Goal: Find specific page/section: Find specific page/section

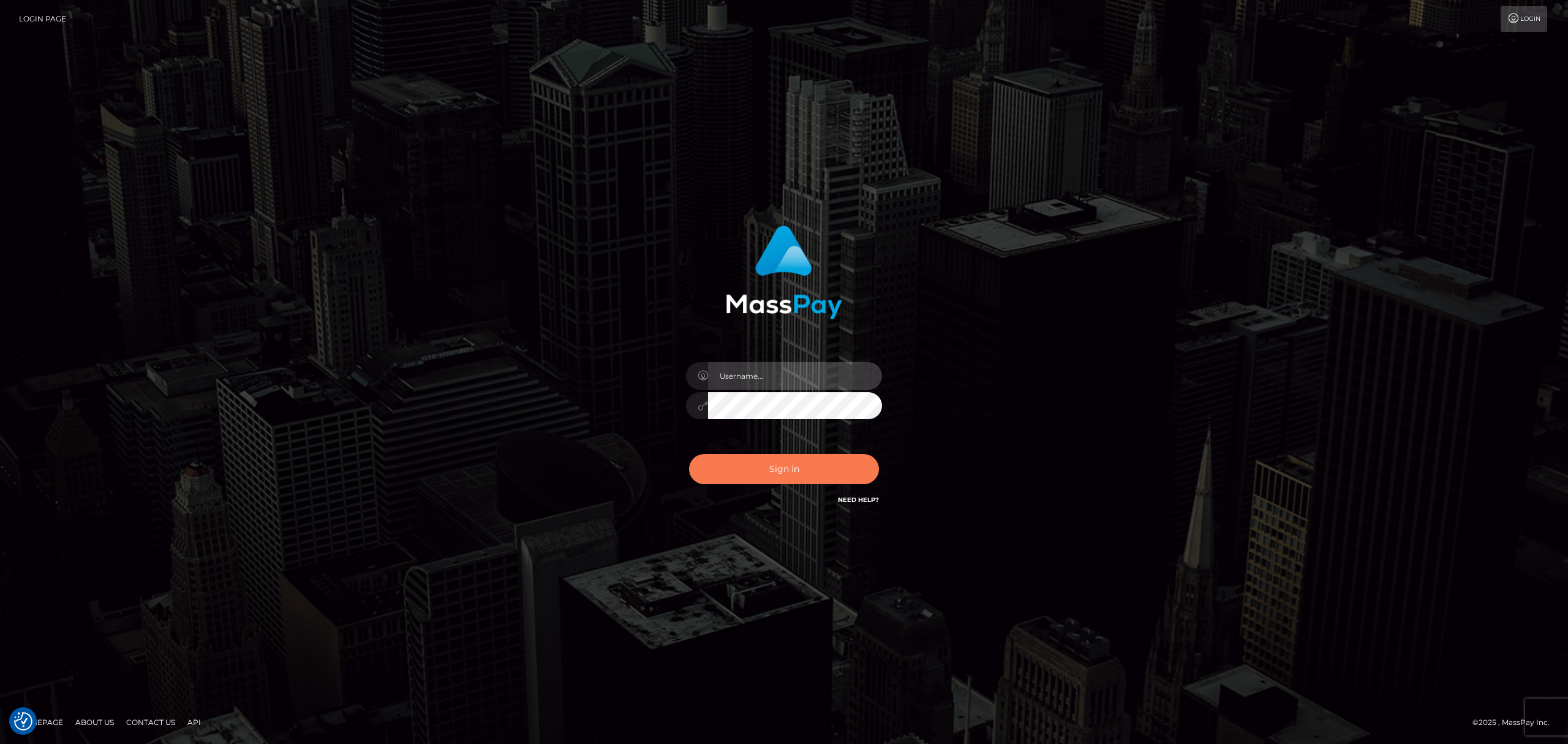
type input "Angelo.Xcite"
click at [778, 466] on button "Sign in" at bounding box center [784, 469] width 190 height 30
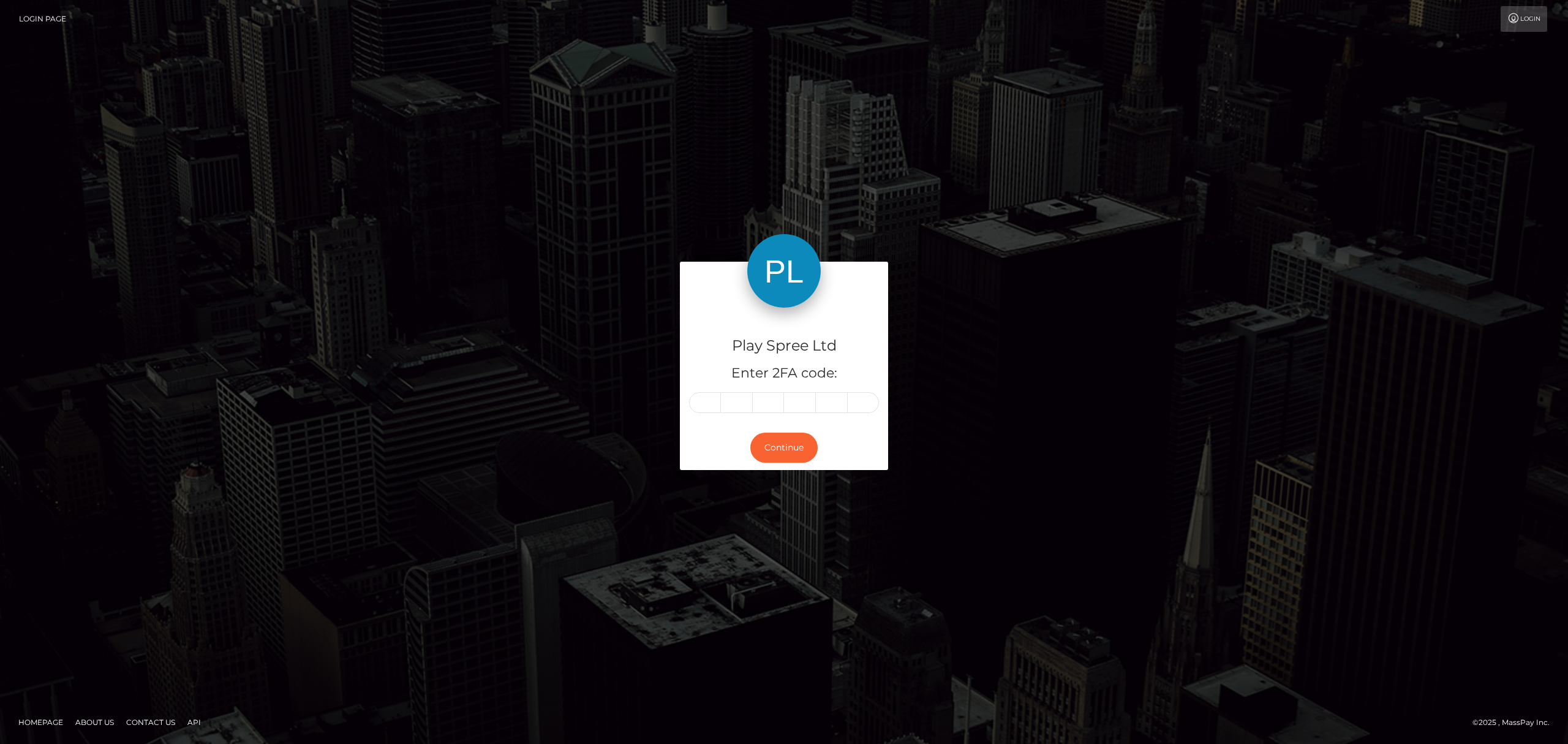
click at [713, 399] on input "text" at bounding box center [705, 402] width 32 height 21
type input "1"
type input "8"
type input "5"
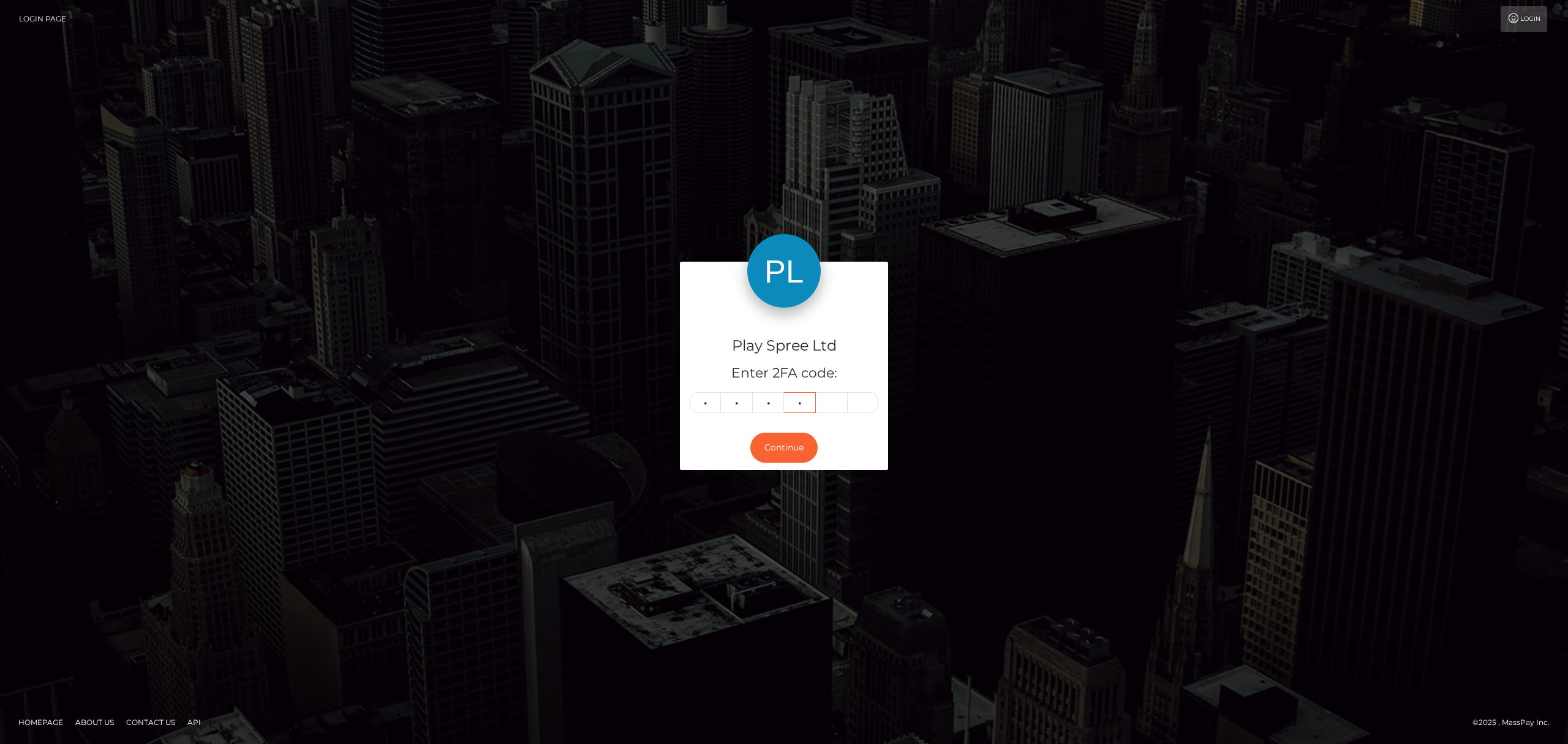
type input "1"
type input "3"
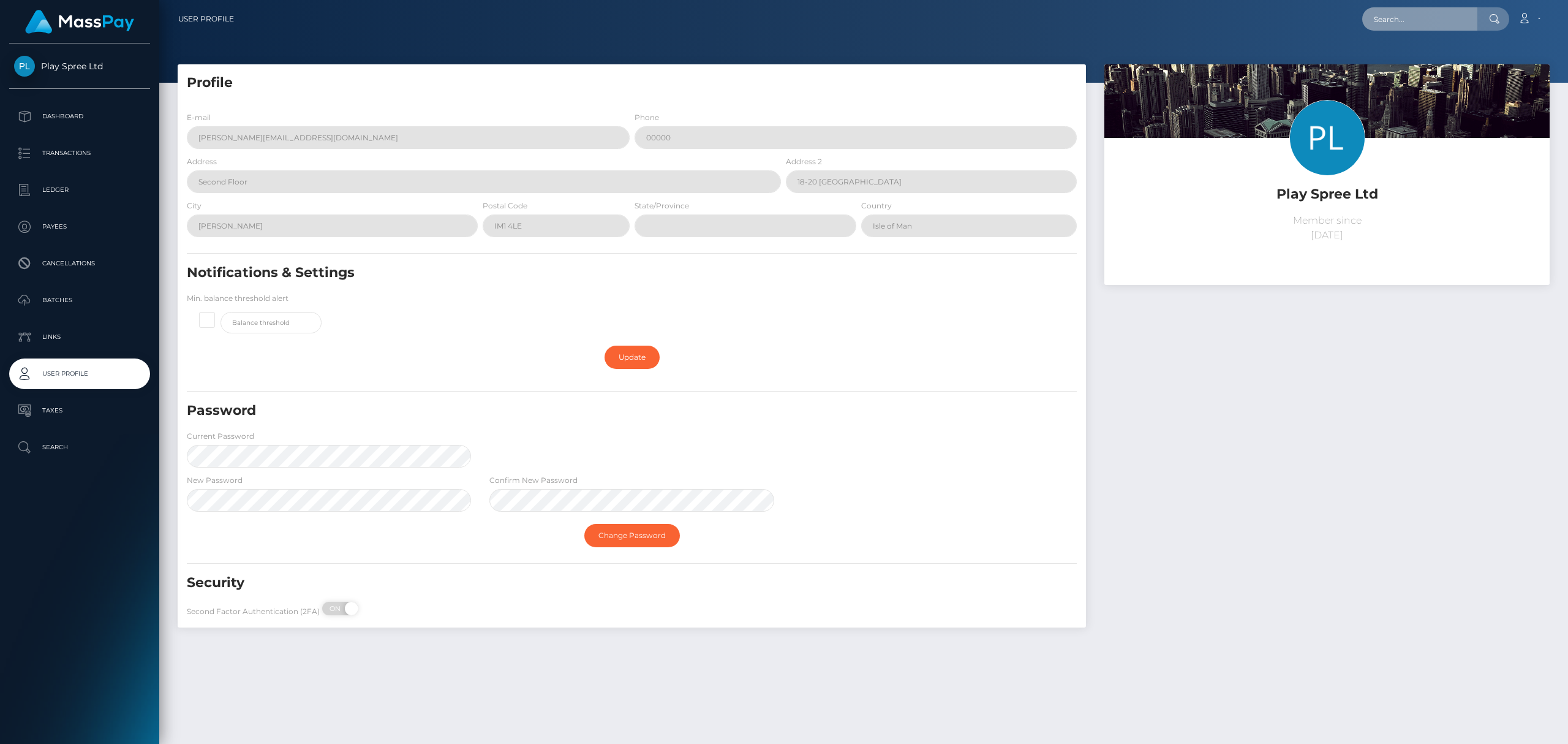
click at [1435, 19] on input "text" at bounding box center [1419, 19] width 115 height 23
paste input "1561471"
type input "1561471"
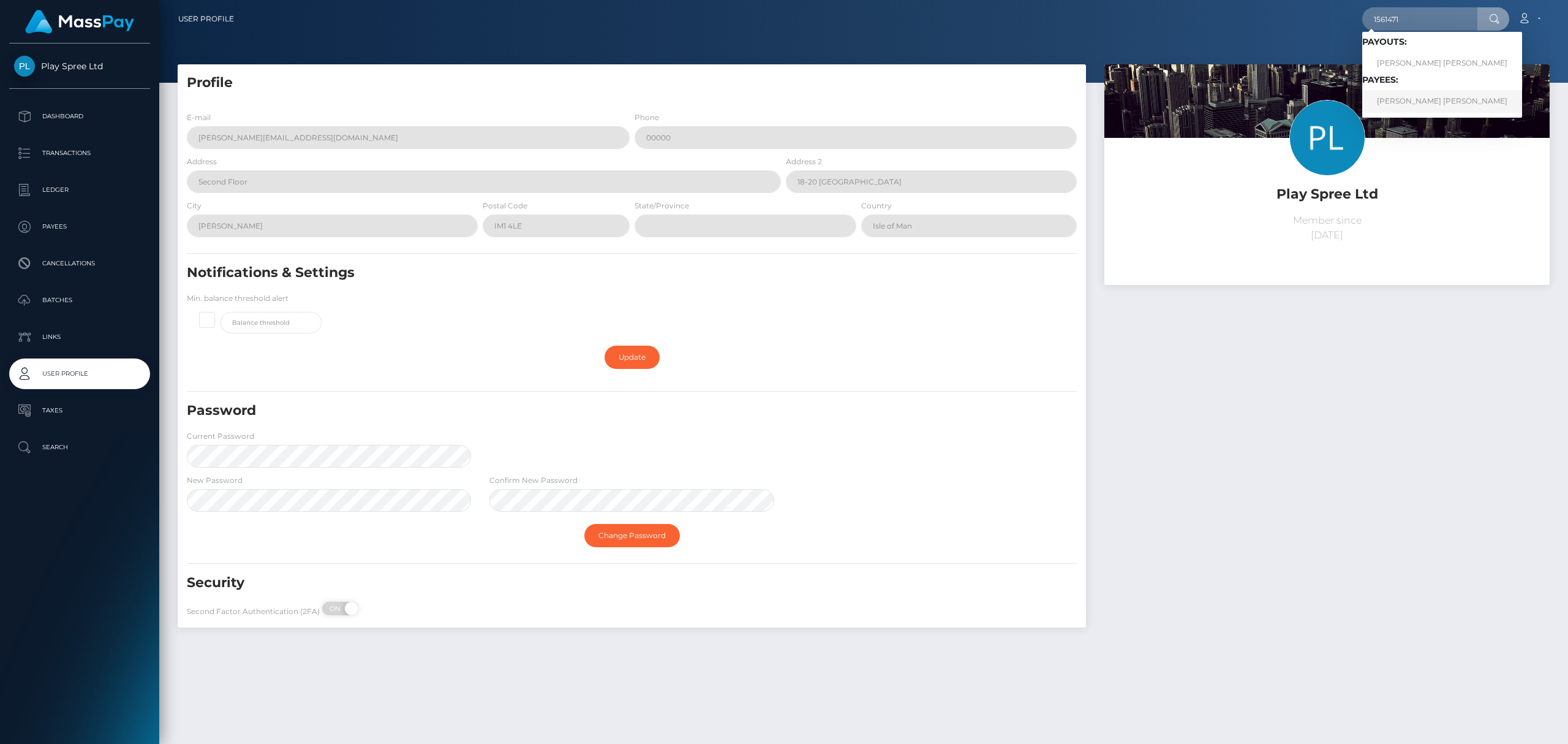
click at [1424, 101] on link "TANNER PATRICK FLAHERTY" at bounding box center [1442, 101] width 160 height 22
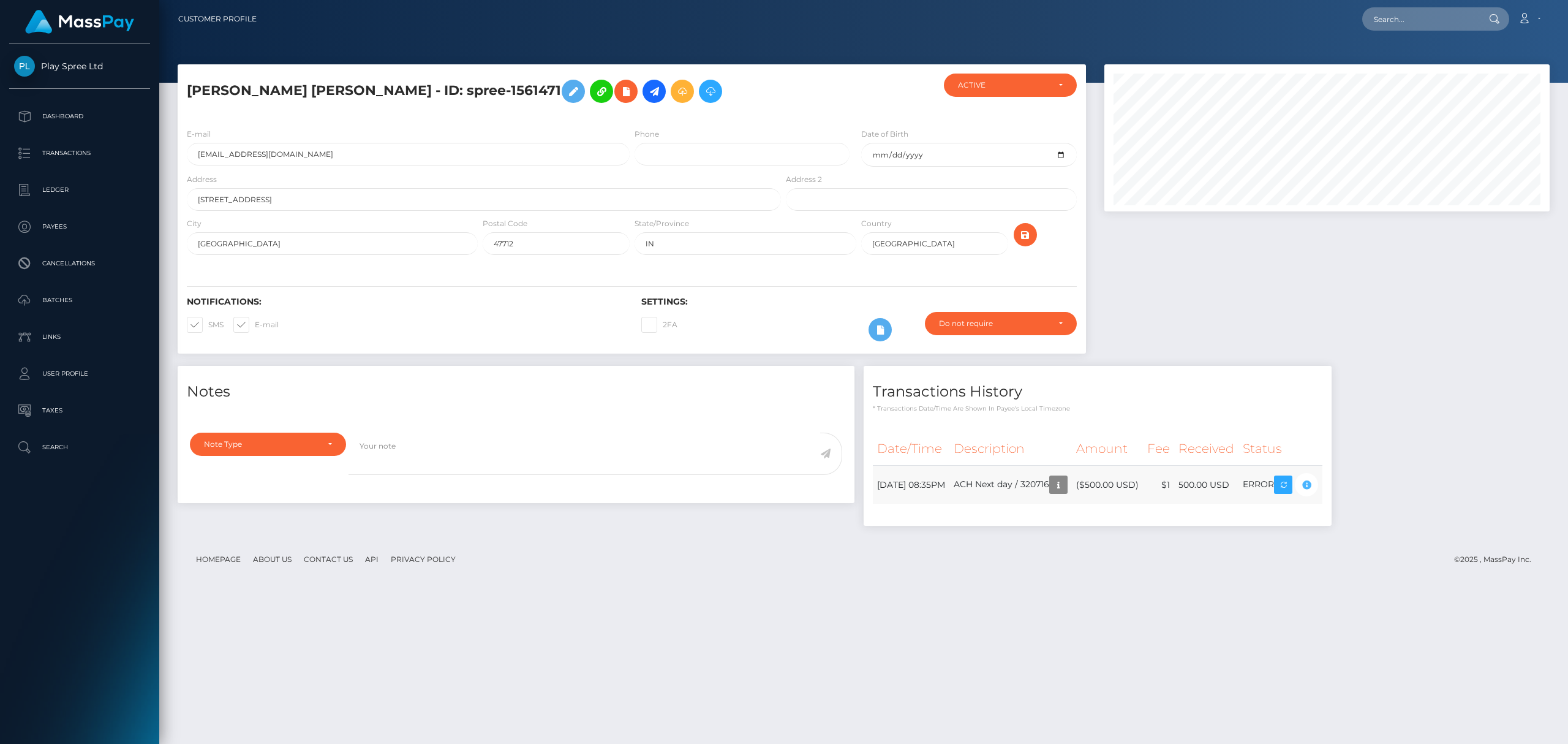
scroll to position [147, 445]
click at [1072, 486] on td "ACH Next day / 320716" at bounding box center [1011, 485] width 123 height 39
copy td "320716"
click at [1395, 19] on input "text" at bounding box center [1419, 19] width 115 height 23
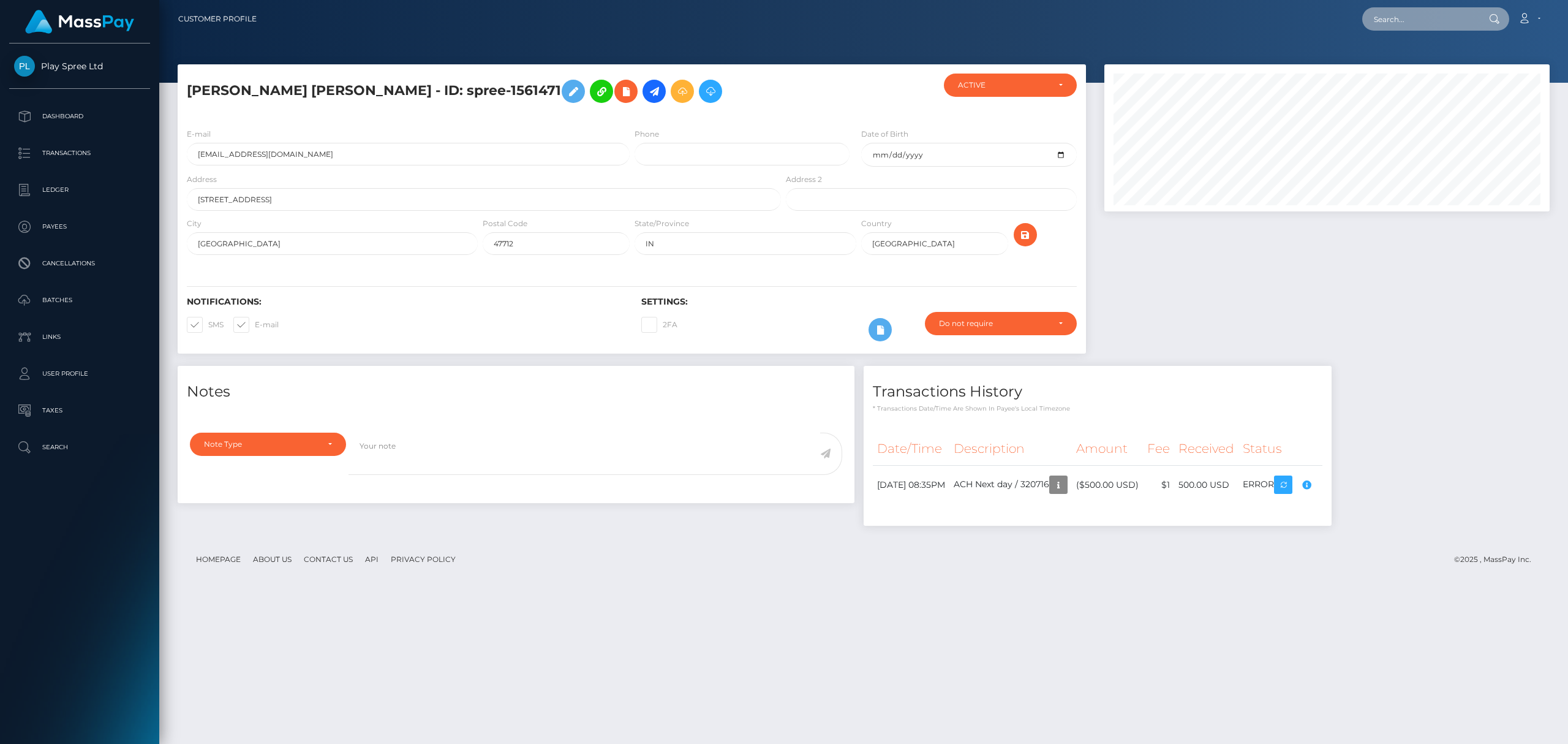
paste input "557648"
type input "557648"
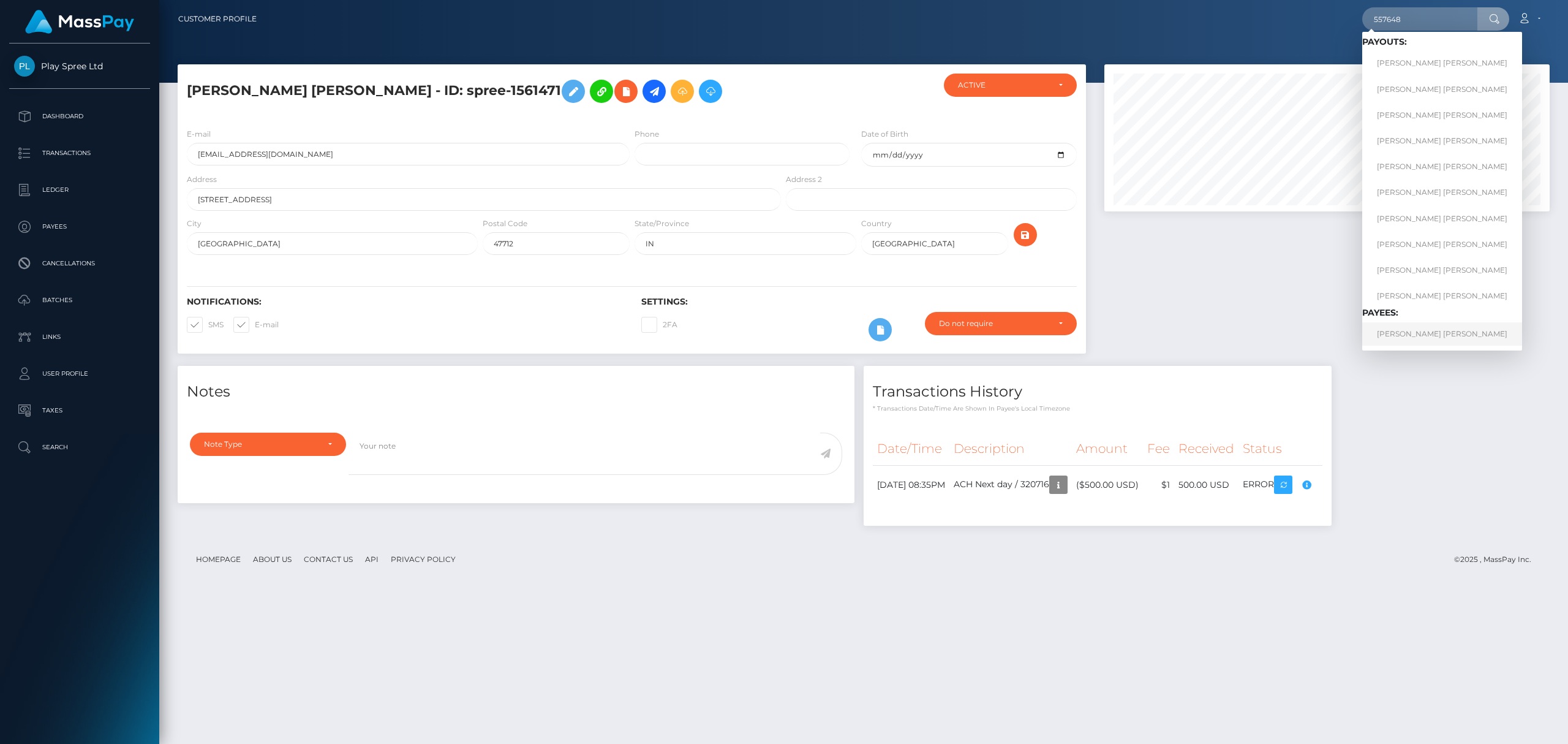
click at [1438, 341] on link "JESSICA LYNN OLSON" at bounding box center [1442, 333] width 160 height 22
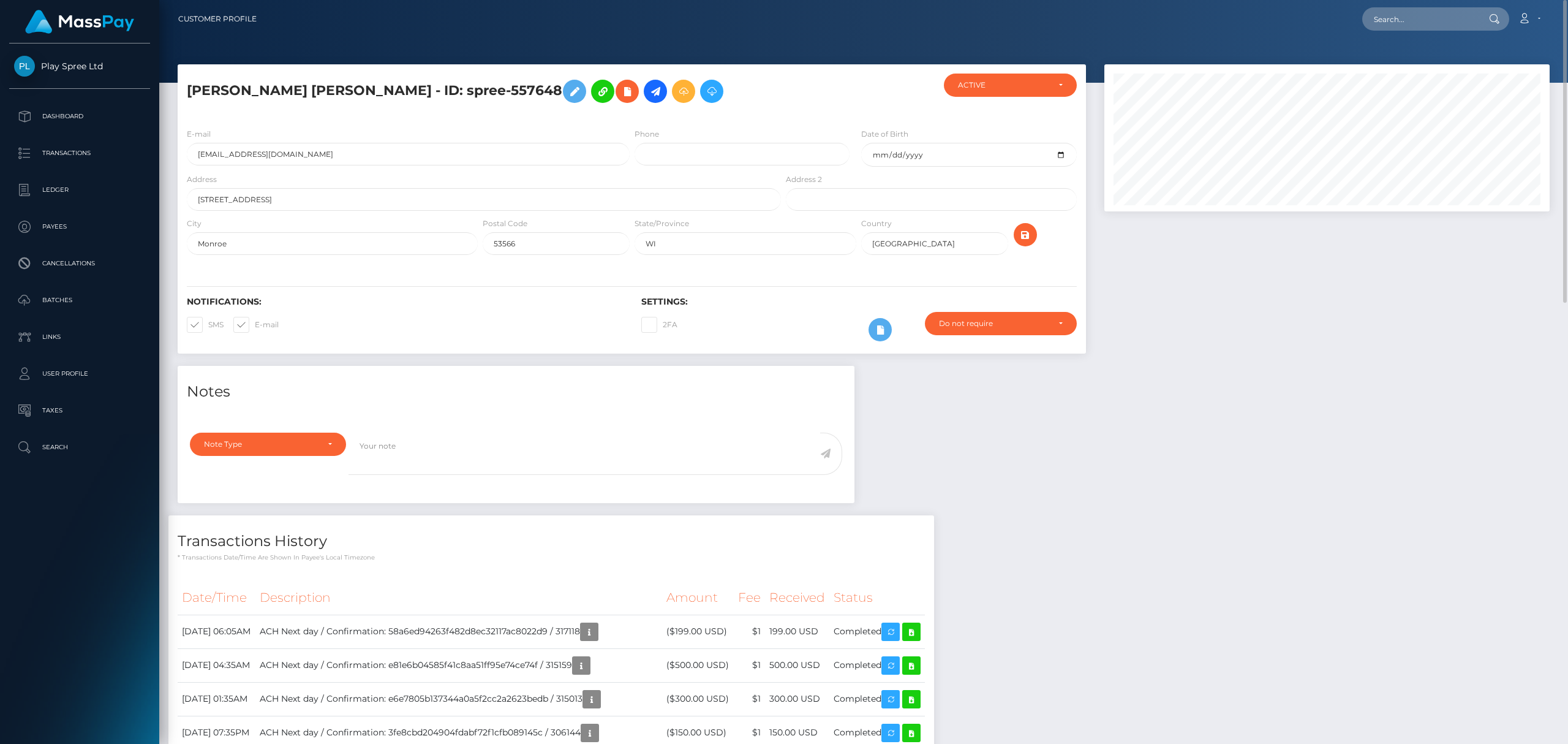
drag, startPoint x: 1170, startPoint y: 388, endPoint x: 1096, endPoint y: 189, distance: 212.3
